Goal: Task Accomplishment & Management: Complete application form

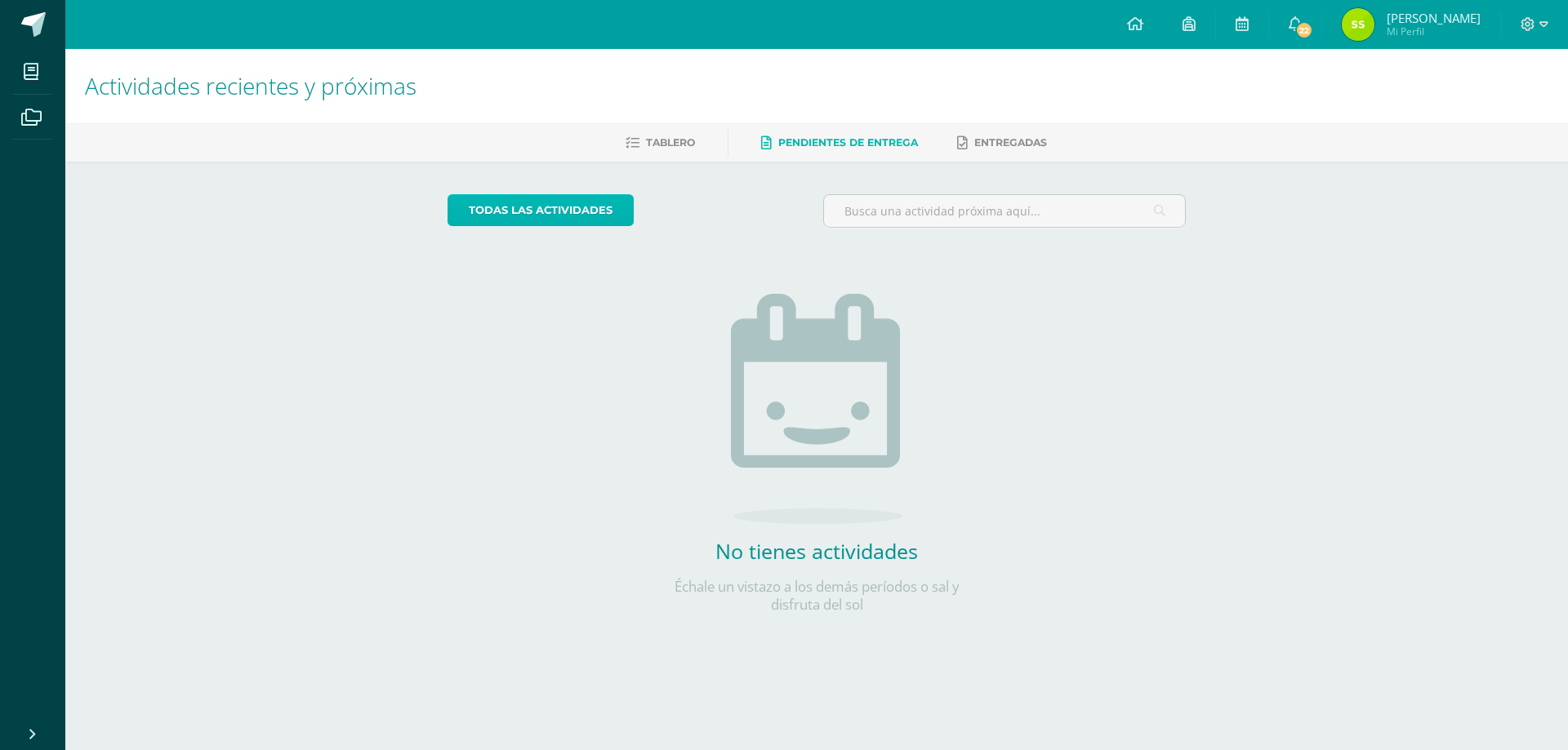
click at [574, 210] on link "todas las Actividades" at bounding box center [540, 210] width 186 height 32
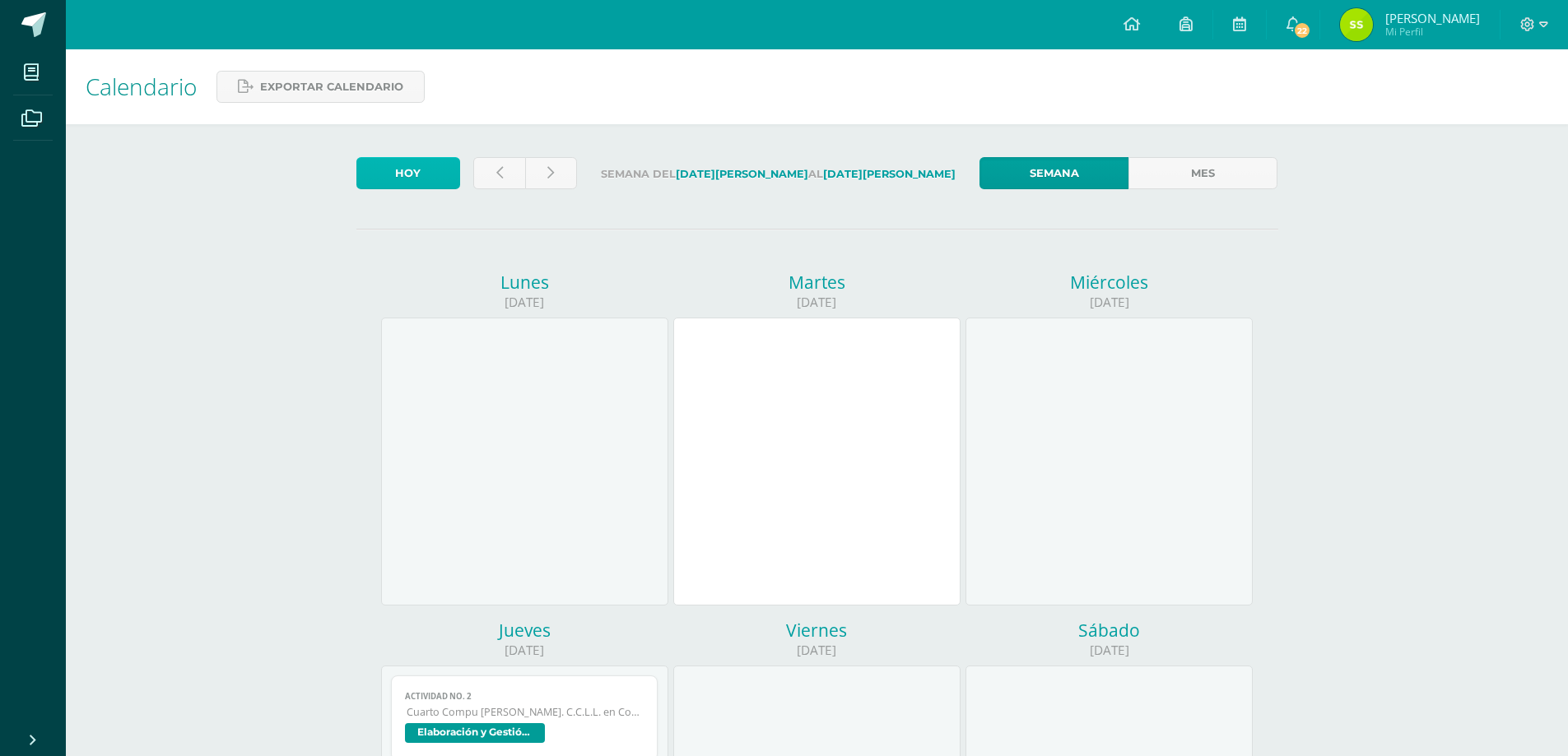
click at [393, 177] on link "Hoy" at bounding box center [409, 173] width 104 height 32
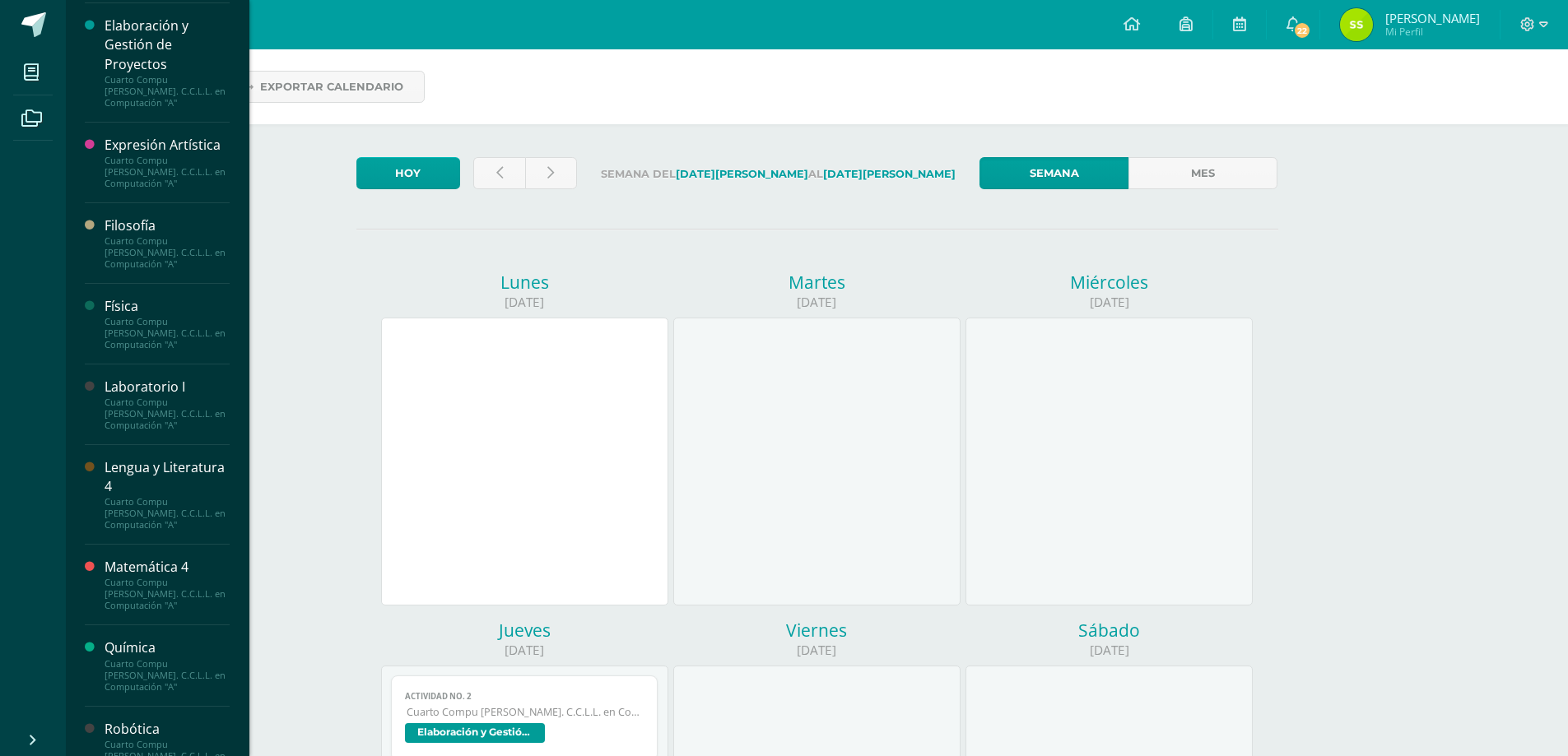
scroll to position [658, 0]
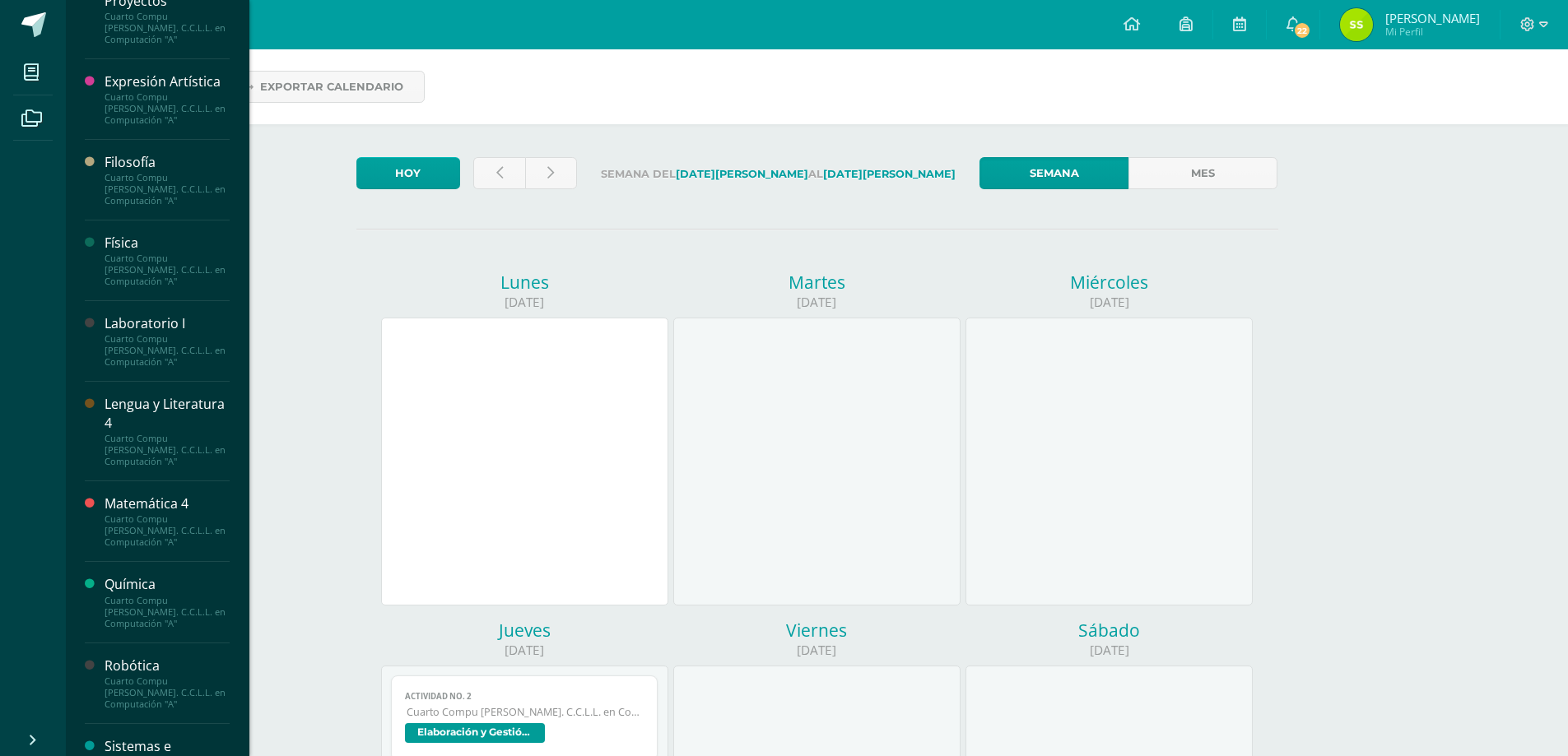
click at [152, 338] on div "Cuarto Compu [PERSON_NAME]. C.C.L.L. en Computación "A"" at bounding box center [167, 351] width 125 height 35
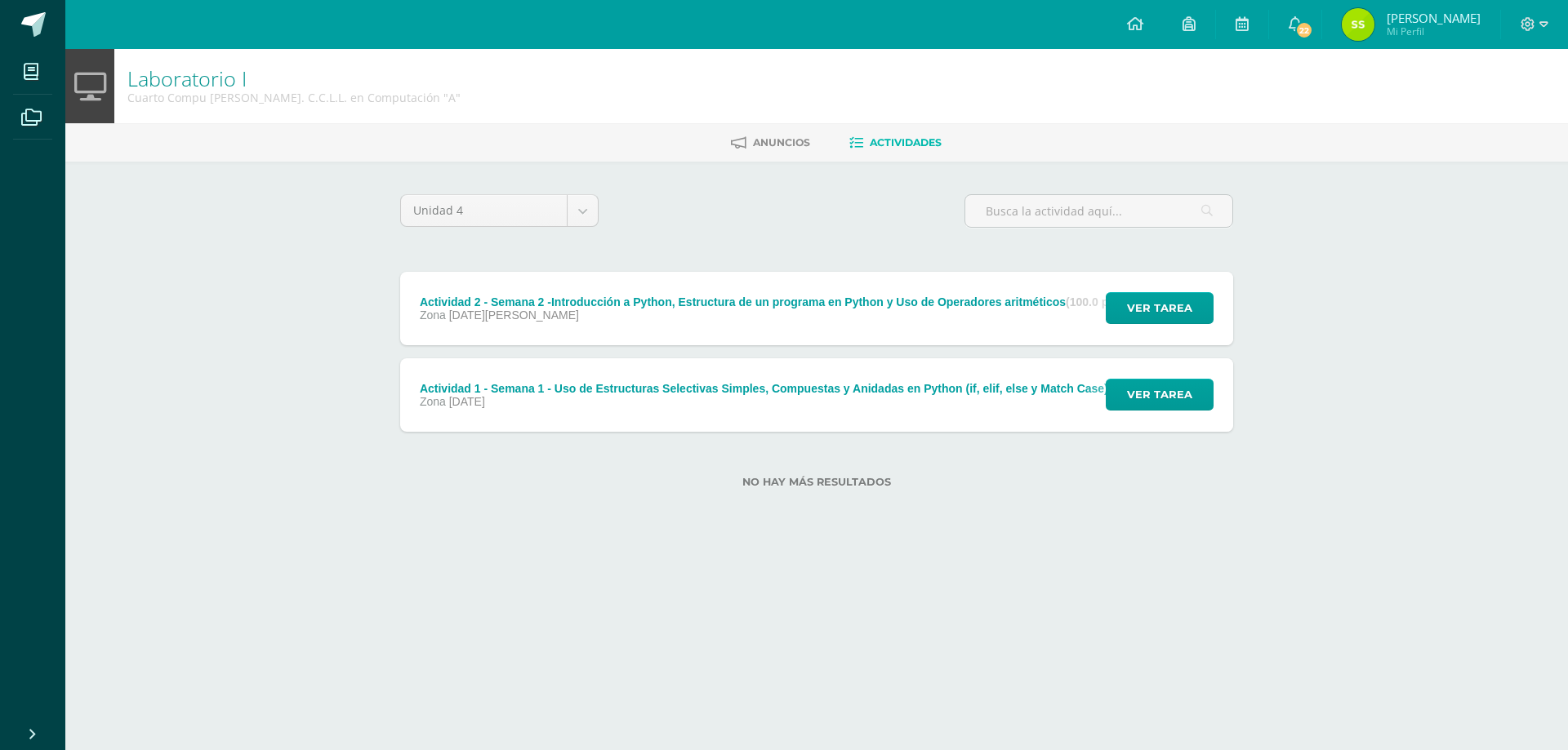
click at [718, 290] on div "Actividad 2 - Semana 2 -Introducción a Python, Estructura de un programa en Pyt…" at bounding box center [771, 309] width 741 height 74
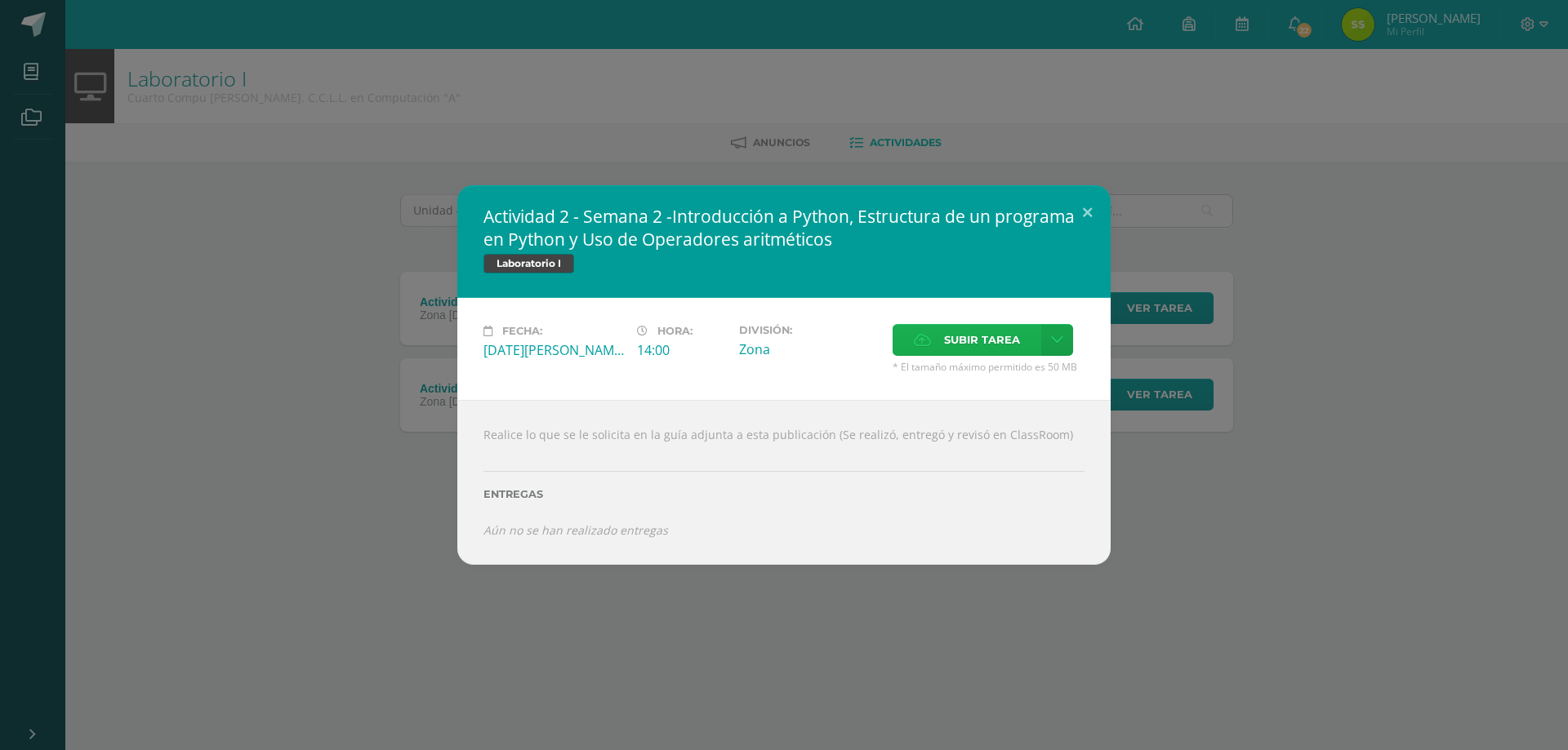
click at [986, 349] on span "Subir tarea" at bounding box center [982, 340] width 76 height 30
click at [0, 0] on input "Subir tarea" at bounding box center [0, 0] width 0 height 0
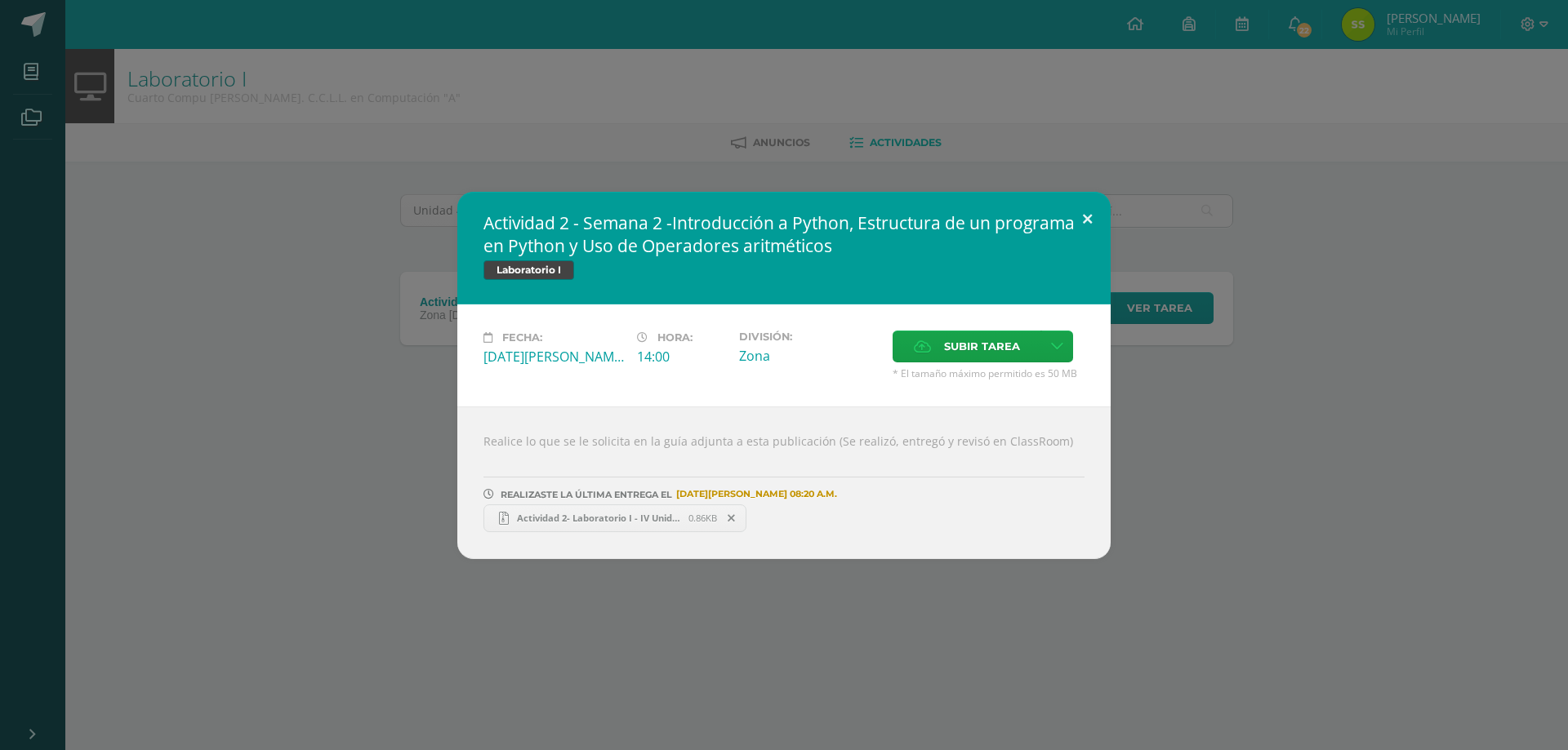
click at [1091, 225] on button at bounding box center [1087, 220] width 47 height 56
